Goal: Navigation & Orientation: Find specific page/section

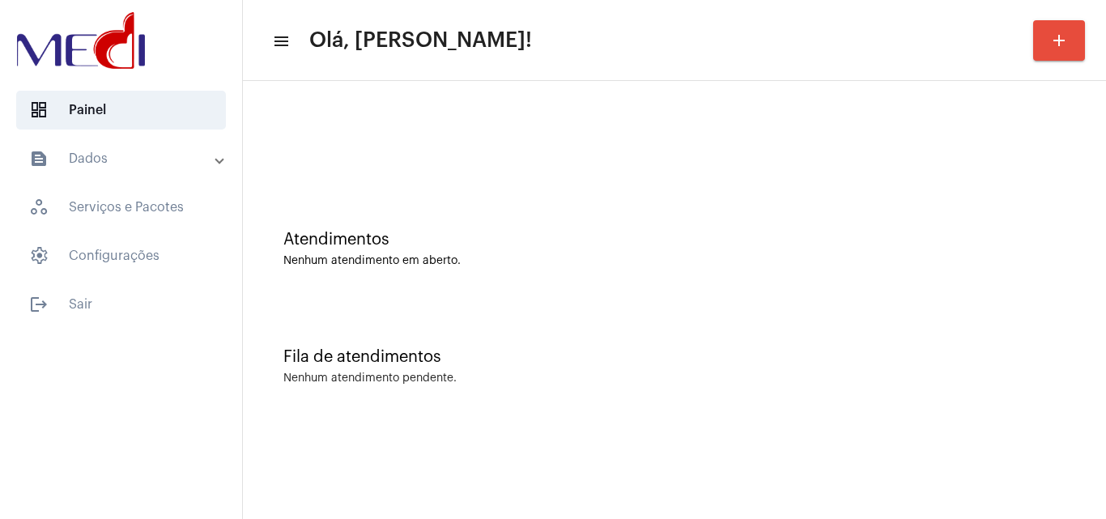
click at [934, 303] on div "Fila de atendimentos Nenhum atendimento pendente." at bounding box center [674, 357] width 847 height 117
click at [1065, 316] on div "Fila de atendimentos Nenhum atendimento pendente." at bounding box center [674, 357] width 847 height 117
click at [938, 335] on div "Fila de atendimentos Nenhum atendimento pendente." at bounding box center [674, 357] width 847 height 117
click at [1043, 435] on mat-sidenav-content "menu Olá, Karen! add Atendimentos Nenhum atendimento em aberto. Fila de atendim…" at bounding box center [674, 259] width 863 height 519
click at [1068, 343] on div "Fila de atendimentos Nenhum atendimento pendente." at bounding box center [674, 357] width 847 height 117
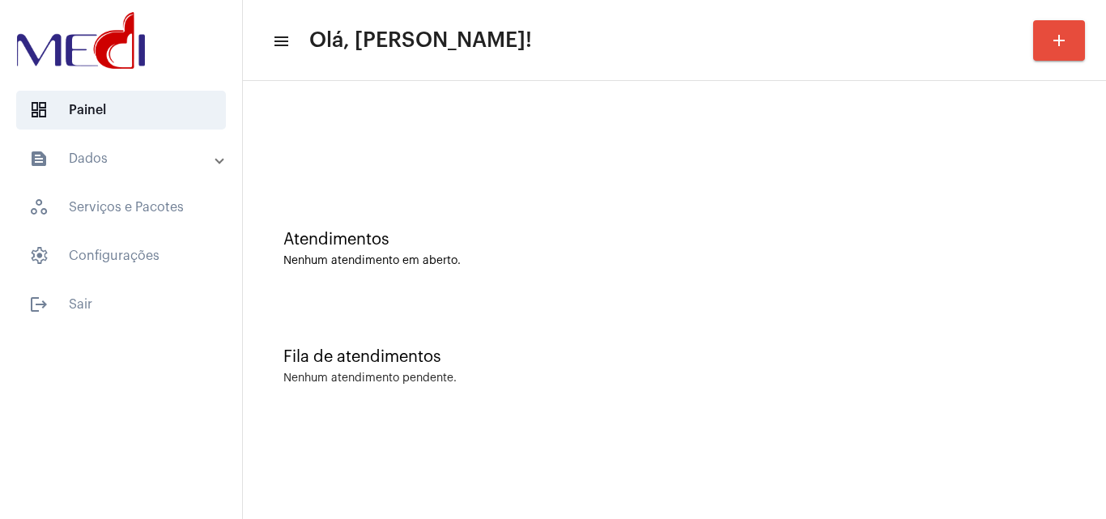
click at [1066, 294] on div "Atendimentos Nenhum atendimento em aberto." at bounding box center [674, 240] width 847 height 117
